Goal: Task Accomplishment & Management: Use online tool/utility

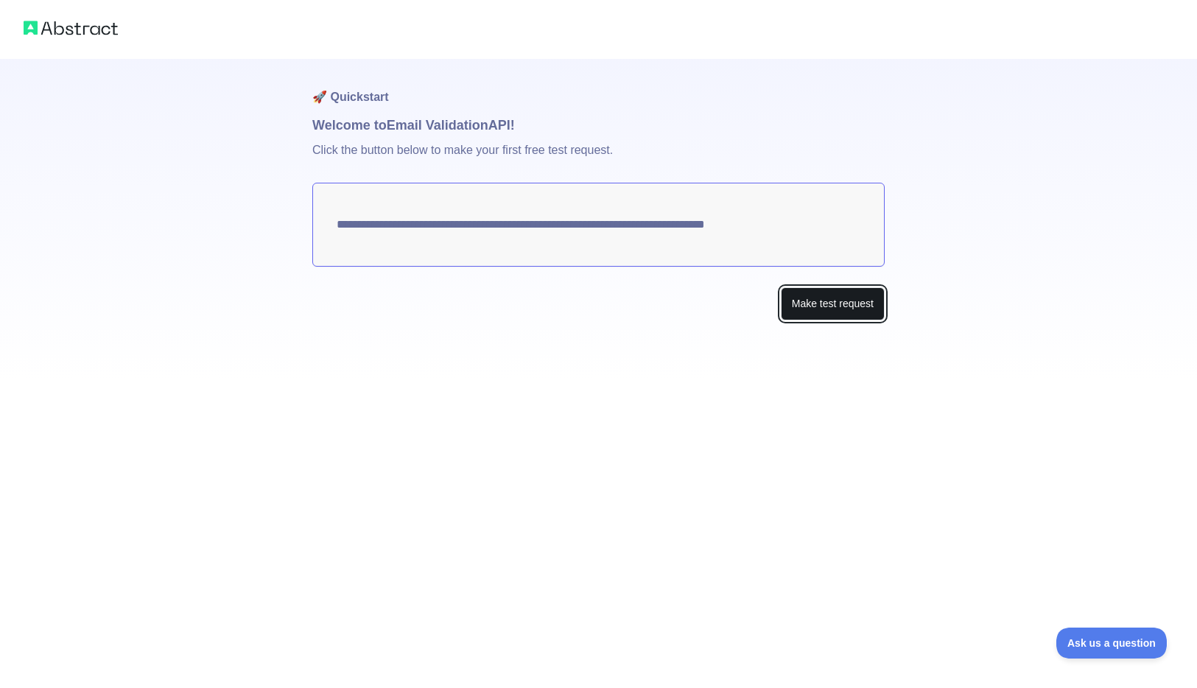
click at [851, 301] on button "Make test request" at bounding box center [833, 303] width 104 height 33
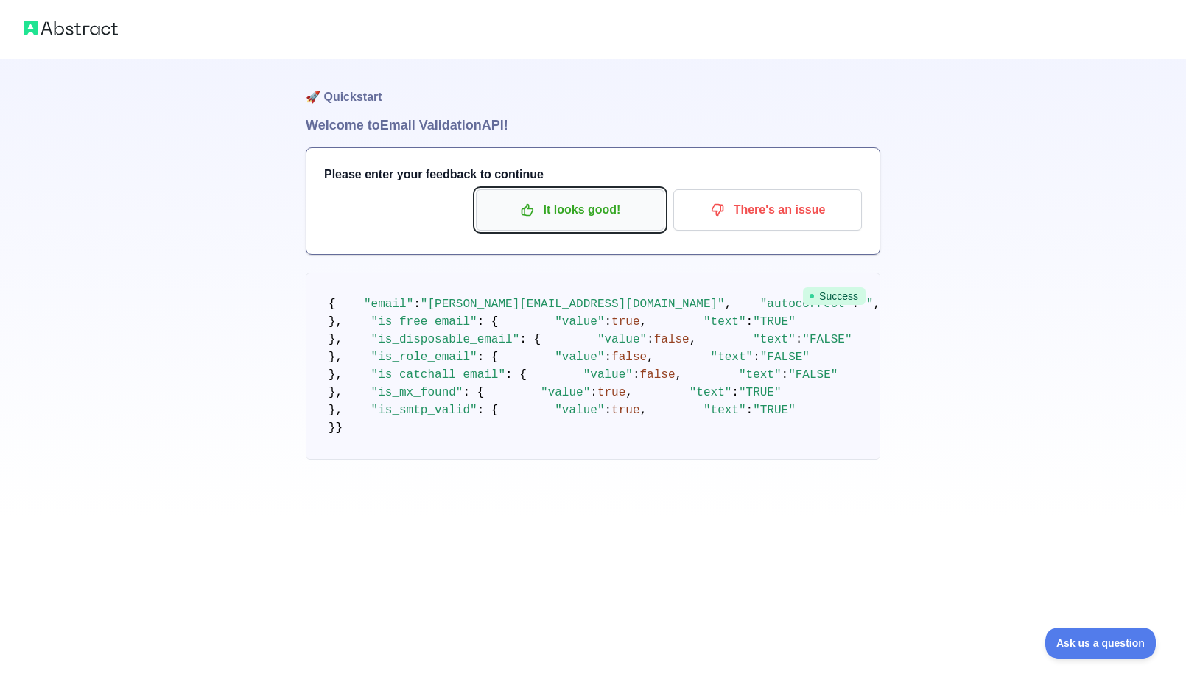
click at [605, 213] on p "It looks good!" at bounding box center [570, 209] width 166 height 25
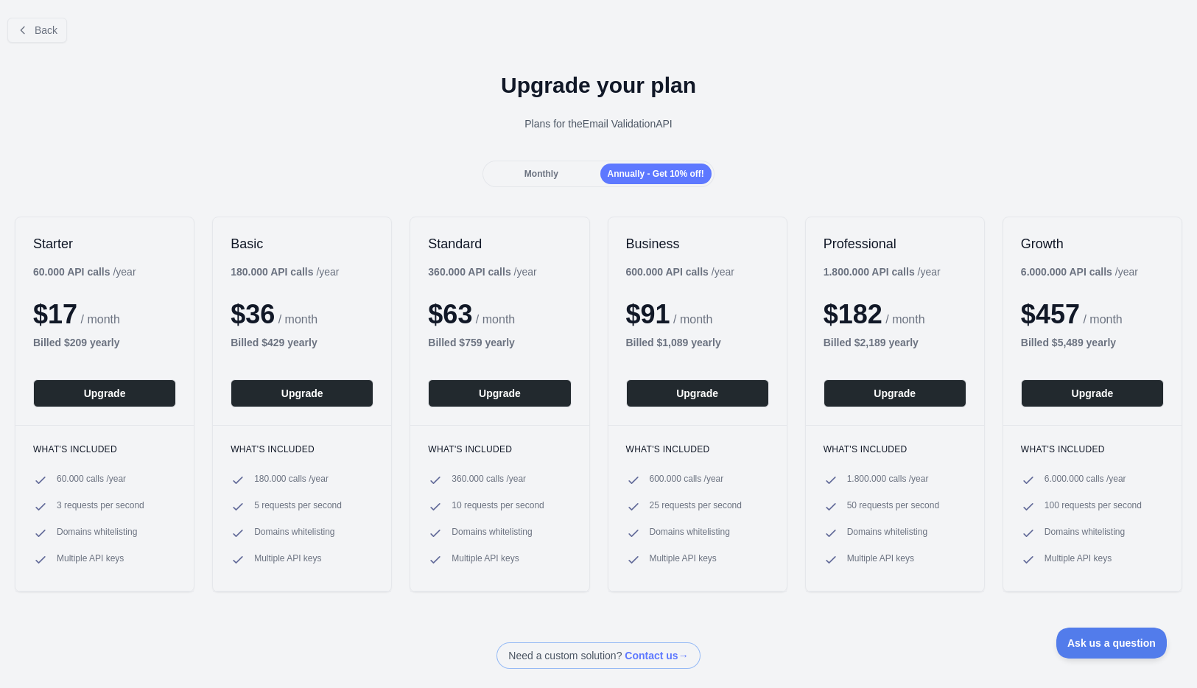
click at [563, 176] on div "Monthly" at bounding box center [540, 174] width 111 height 21
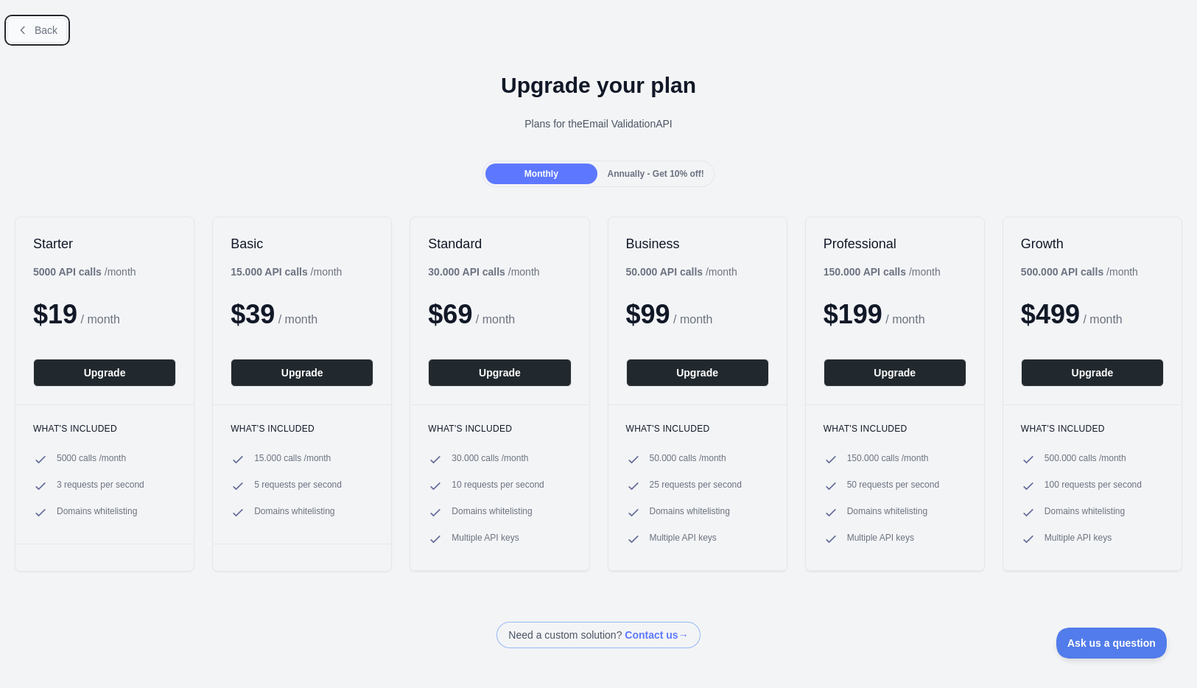
click at [44, 20] on button "Back" at bounding box center [37, 30] width 60 height 25
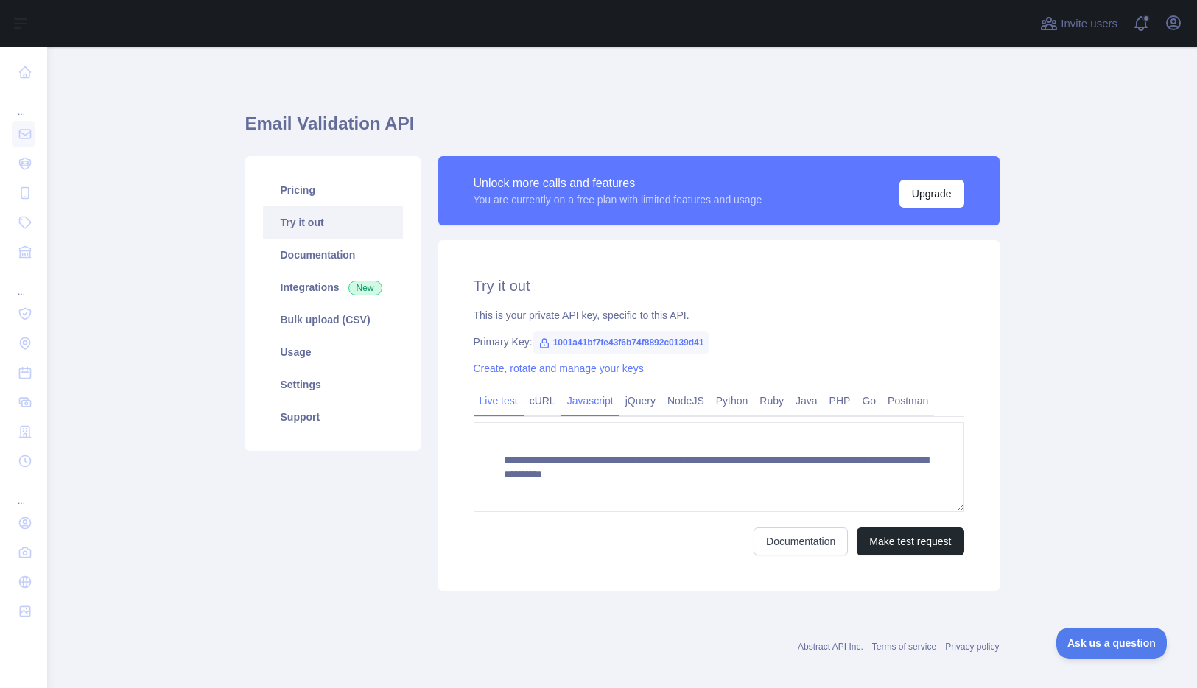
click at [592, 396] on link "Javascript" at bounding box center [590, 401] width 58 height 24
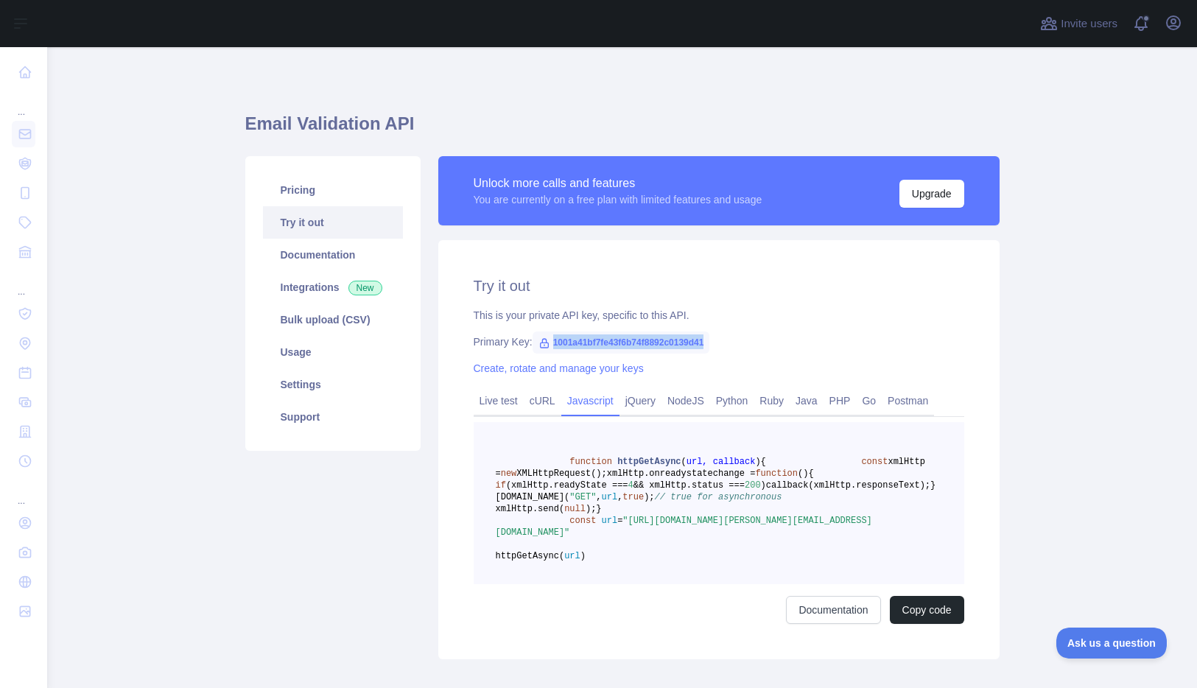
drag, startPoint x: 545, startPoint y: 340, endPoint x: 700, endPoint y: 343, distance: 154.7
click at [700, 343] on span "1001a41bf7fe43f6b74f8892c0139d41" at bounding box center [622, 342] width 178 height 22
copy span "1001a41bf7fe43f6b74f8892c0139d41"
